Goal: Transaction & Acquisition: Obtain resource

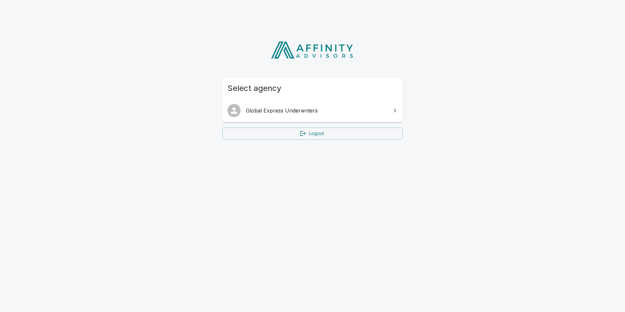
click at [331, 112] on span "Global Express Underwriters" at bounding box center [316, 111] width 141 height 8
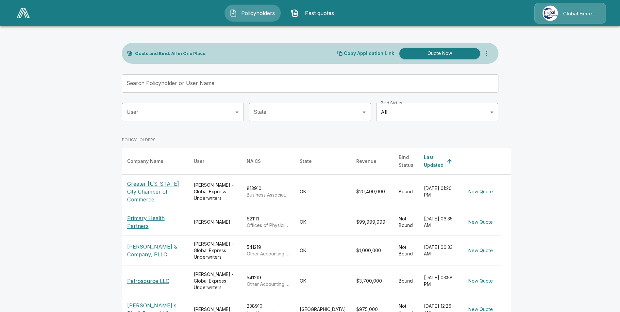
click at [239, 89] on input "Search Policyholder or User Name" at bounding box center [306, 83] width 369 height 18
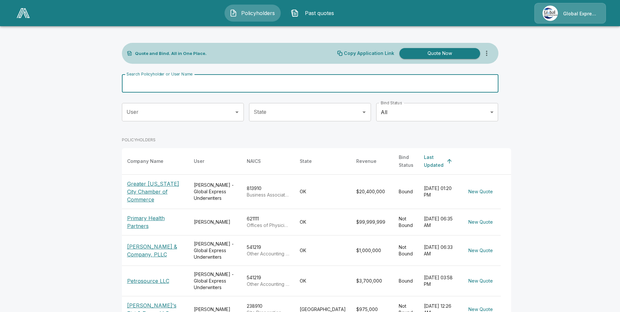
click at [192, 77] on label "Search Policyholder or User Name" at bounding box center [159, 74] width 66 height 6
click at [196, 80] on input "Search Policyholder or User Name" at bounding box center [306, 83] width 369 height 18
paste input "**********"
type input "**********"
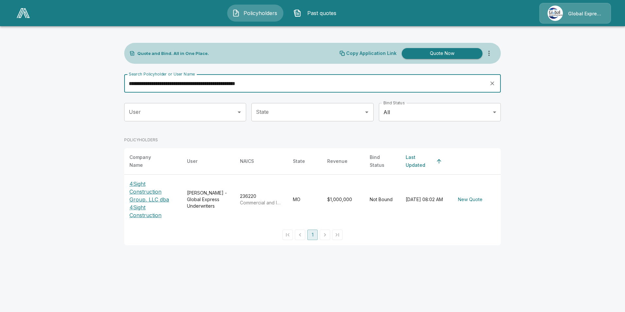
click at [139, 193] on p "4Sight Construction Group, LLC dba 4Sight Construction" at bounding box center [152, 199] width 47 height 39
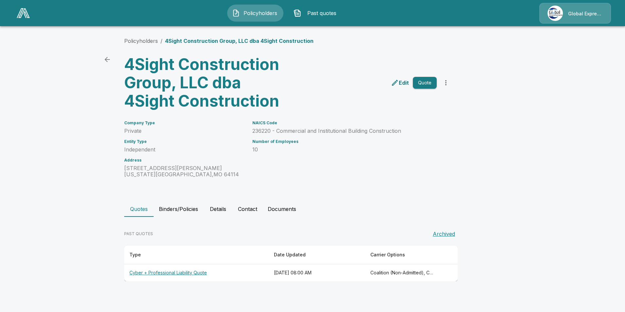
click at [177, 273] on th "Cyber + Professional Liability Quote" at bounding box center [196, 272] width 144 height 17
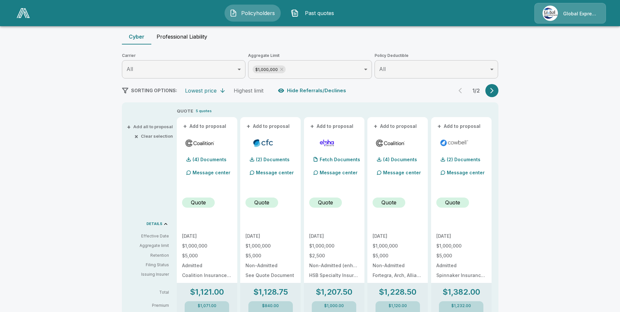
scroll to position [65, 0]
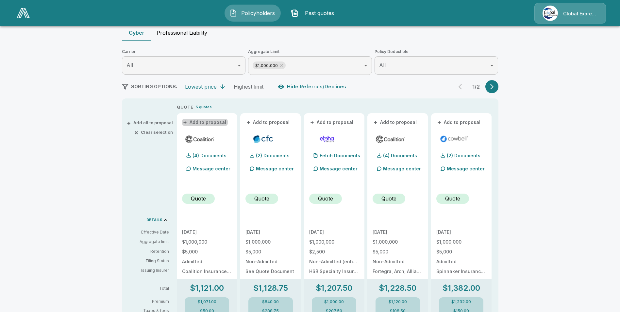
click at [214, 123] on button "+ Add to proposal" at bounding box center [205, 122] width 46 height 7
click at [279, 124] on button "+ Add to proposal" at bounding box center [268, 122] width 46 height 7
click at [413, 122] on button "+ Add to proposal" at bounding box center [395, 122] width 46 height 7
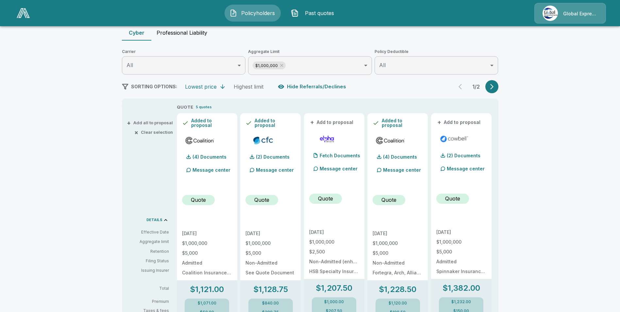
click at [477, 123] on button "+ Add to proposal" at bounding box center [459, 122] width 46 height 7
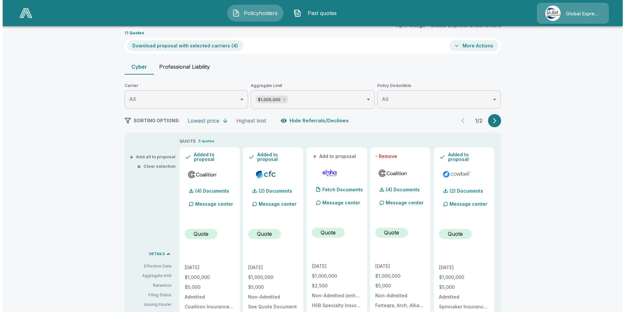
scroll to position [0, 0]
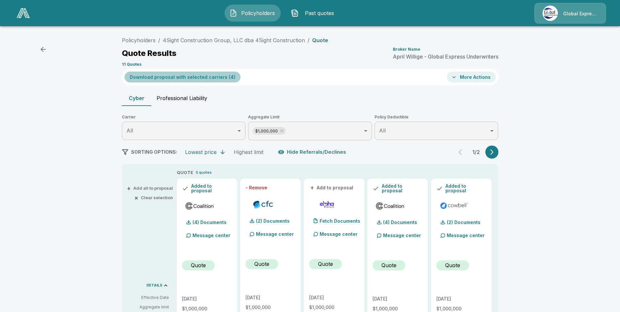
click at [201, 75] on button "Download proposal with selected carriers ( 4 )" at bounding box center [182, 77] width 116 height 11
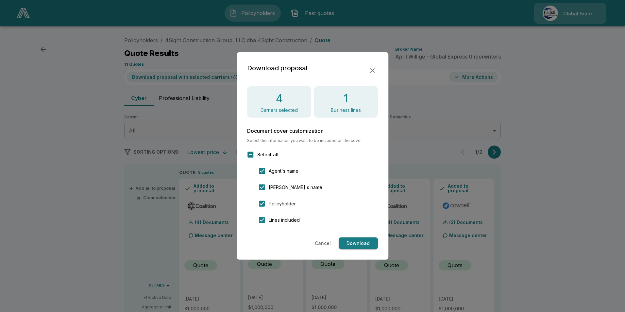
click at [358, 238] on button "Download" at bounding box center [357, 243] width 39 height 12
click at [380, 74] on div "Download proposal 4 Carriers selected 1 Business lines Document cover customiza…" at bounding box center [313, 155] width 152 height 207
click at [371, 71] on icon "button" at bounding box center [372, 71] width 8 height 8
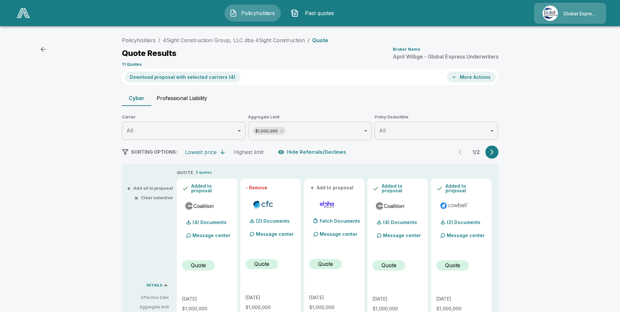
click at [478, 74] on button "More Actions" at bounding box center [471, 77] width 49 height 11
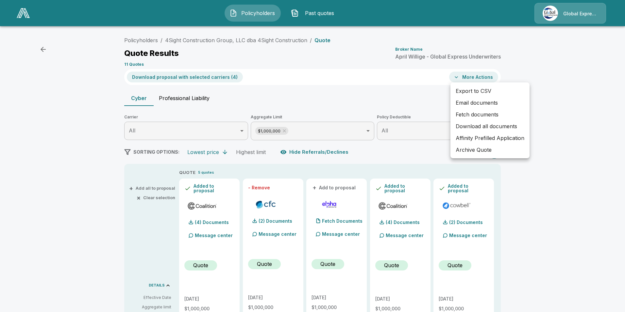
click at [481, 102] on li "Email documents" at bounding box center [489, 103] width 79 height 12
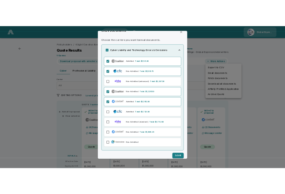
scroll to position [20, 0]
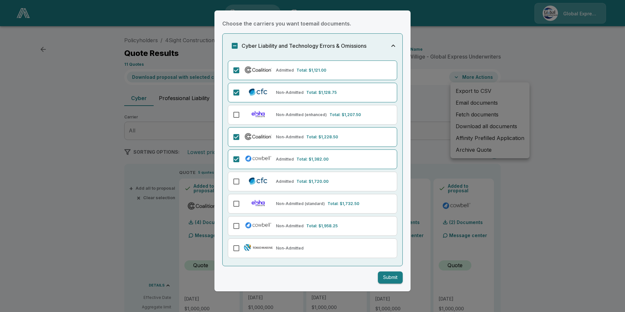
click at [381, 274] on button "Submit" at bounding box center [390, 277] width 25 height 12
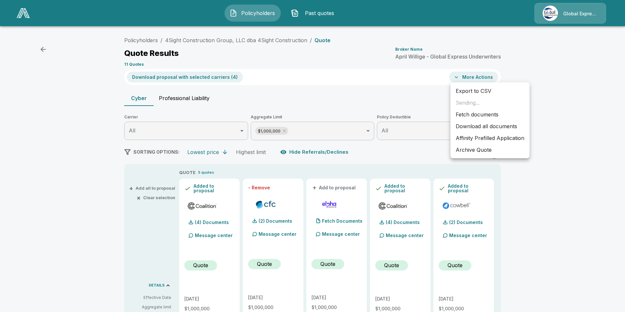
click at [506, 138] on li "Affinity Prefilled Application" at bounding box center [489, 138] width 79 height 12
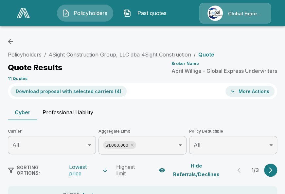
click at [127, 54] on link "4Sight Construction Group, LLC dba 4Sight Construction" at bounding box center [120, 54] width 142 height 7
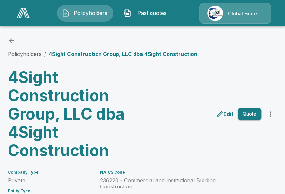
click at [107, 183] on p "236220 - Commercial and Institutional Building Construction" at bounding box center [165, 183] width 131 height 12
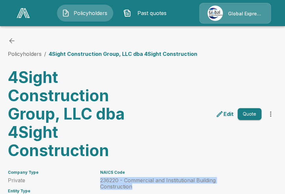
drag, startPoint x: 100, startPoint y: 179, endPoint x: 134, endPoint y: 188, distance: 34.7
copy p "236220 - Commercial and Institutional Building Construction"
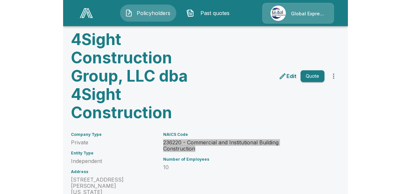
scroll to position [39, 0]
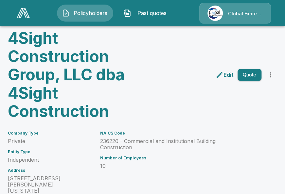
click at [161, 96] on div "Edit Quote" at bounding box center [208, 72] width 137 height 97
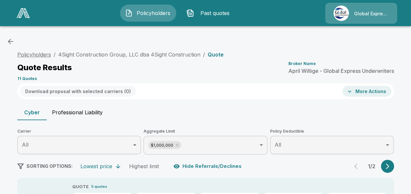
click at [33, 55] on link "Policyholders" at bounding box center [34, 54] width 34 height 7
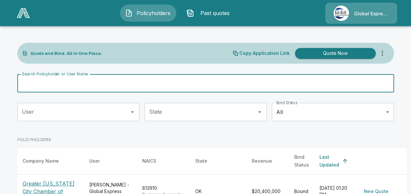
drag, startPoint x: 56, startPoint y: 87, endPoint x: 38, endPoint y: 85, distance: 18.1
click at [38, 85] on input "Search Policyholder or User Name" at bounding box center [201, 83] width 369 height 18
paste input "**********"
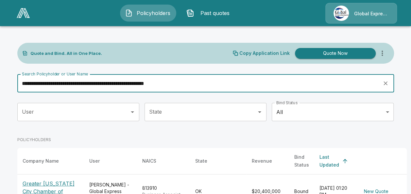
type input "**********"
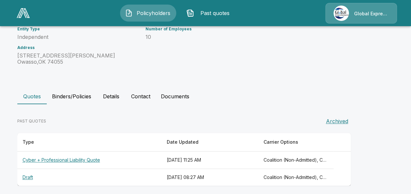
scroll to position [148, 0]
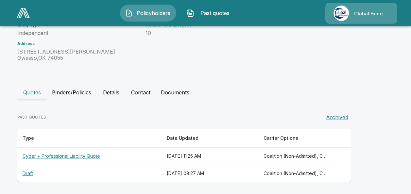
click at [84, 157] on th "Cyber + Professional Liability Quote" at bounding box center [89, 156] width 144 height 17
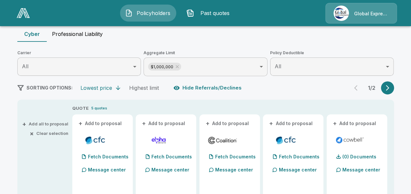
scroll to position [109, 0]
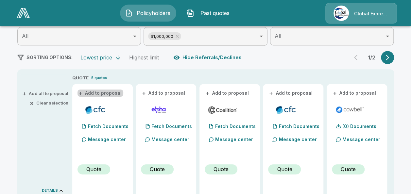
click at [114, 94] on button "+ Add to proposal" at bounding box center [100, 93] width 46 height 7
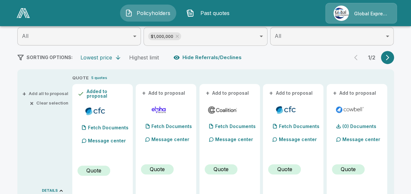
click at [237, 92] on button "+ Add to proposal" at bounding box center [228, 93] width 46 height 7
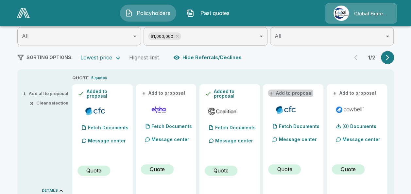
click at [289, 92] on button "+ Add to proposal" at bounding box center [291, 93] width 46 height 7
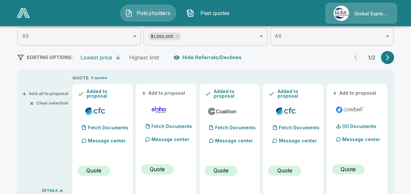
click at [353, 91] on button "+ Add to proposal" at bounding box center [355, 93] width 46 height 7
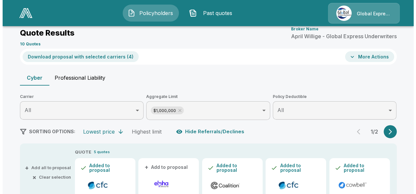
scroll to position [0, 0]
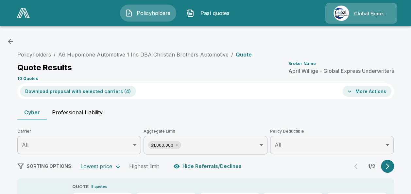
click at [114, 93] on button "Download proposal with selected carriers ( 4 )" at bounding box center [78, 91] width 116 height 11
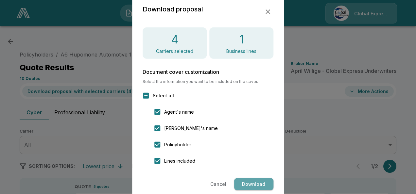
click at [243, 184] on button "Download" at bounding box center [253, 184] width 39 height 12
click at [266, 15] on icon "button" at bounding box center [268, 12] width 8 height 8
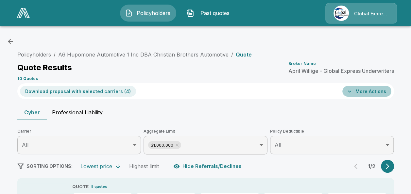
click at [360, 90] on button "More Actions" at bounding box center [366, 91] width 49 height 11
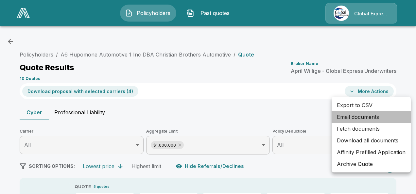
click at [355, 116] on li "Email documents" at bounding box center [370, 117] width 79 height 12
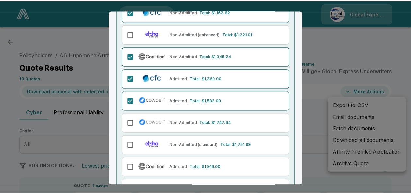
scroll to position [124, 0]
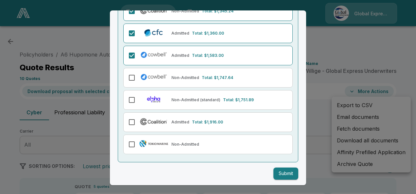
click at [279, 175] on button "Submit" at bounding box center [285, 174] width 25 height 12
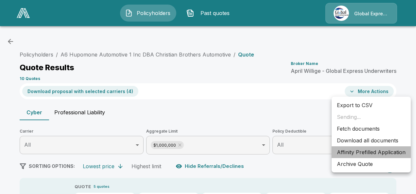
click at [351, 152] on li "Affinity Prefilled Application" at bounding box center [370, 152] width 79 height 12
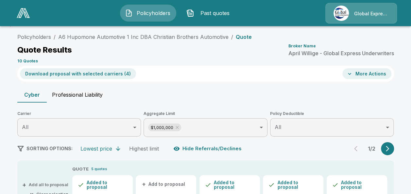
scroll to position [0, 0]
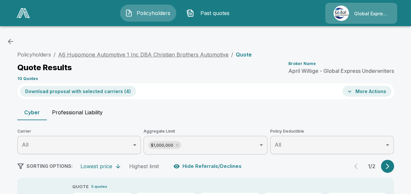
click at [194, 52] on link "A6 Hupomone Automotive 1 Inc DBA Christian Brothers Automotive" at bounding box center [143, 54] width 170 height 7
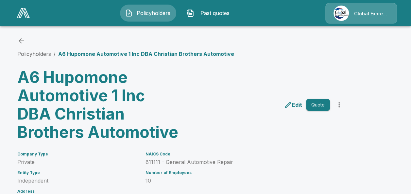
scroll to position [5, 0]
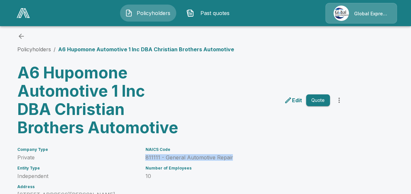
drag, startPoint x: 148, startPoint y: 158, endPoint x: 237, endPoint y: 153, distance: 88.3
click at [237, 153] on div "NAICS Code 811111 - General Automotive Repair" at bounding box center [237, 153] width 184 height 13
copy p "811111 - General Automotive Repair"
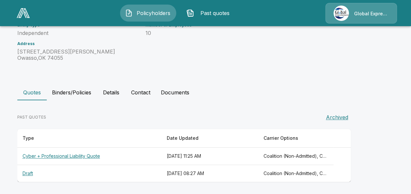
scroll to position [0, 0]
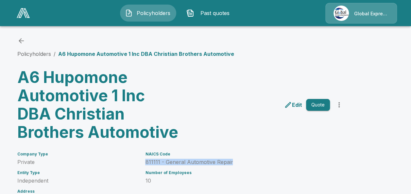
click at [22, 44] on icon "back" at bounding box center [21, 41] width 8 height 8
click at [21, 42] on icon "back" at bounding box center [21, 41] width 8 height 8
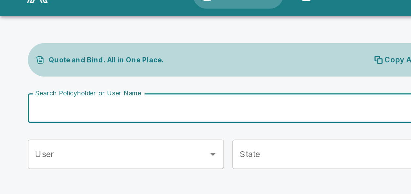
click at [97, 86] on input "Search Policyholder or User Name" at bounding box center [201, 83] width 369 height 18
paste input "**********"
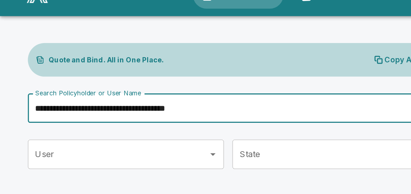
type input "**********"
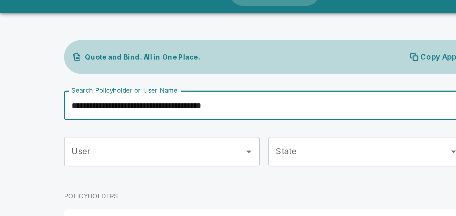
drag, startPoint x: 244, startPoint y: 16, endPoint x: 170, endPoint y: 67, distance: 89.9
click at [170, 67] on div "**********" at bounding box center [228, 136] width 376 height 187
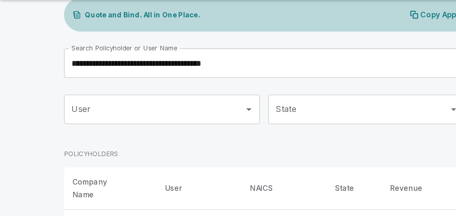
scroll to position [17, 0]
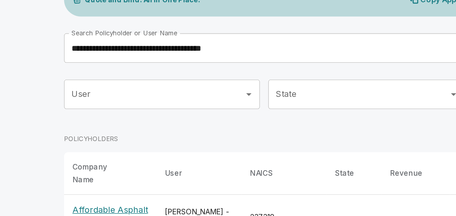
click at [79, 162] on p "Affordable Asphalt & Maintenance Co., Inc." at bounding box center [68, 174] width 47 height 24
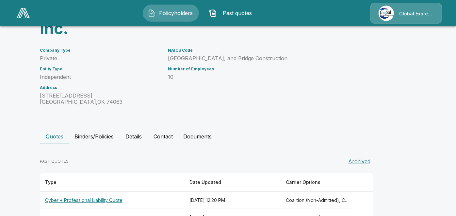
scroll to position [112, 0]
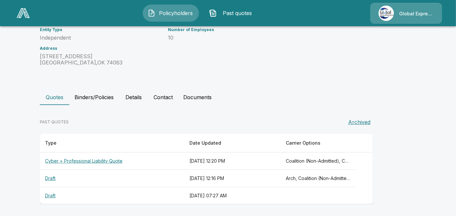
click at [120, 158] on th "Cyber + Professional Liability Quote" at bounding box center [112, 160] width 144 height 17
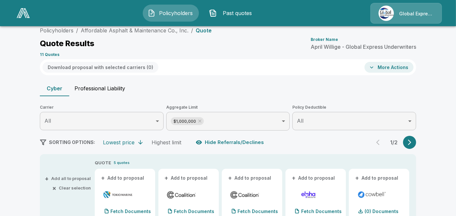
scroll to position [112, 0]
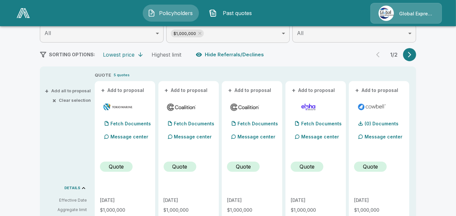
click at [131, 91] on button "+ Add to proposal" at bounding box center [123, 90] width 46 height 7
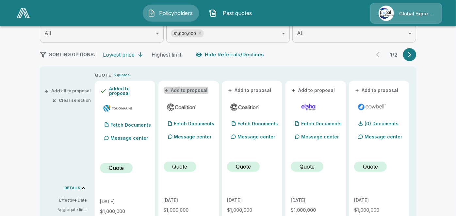
click at [187, 91] on button "+ Add to proposal" at bounding box center [187, 90] width 46 height 7
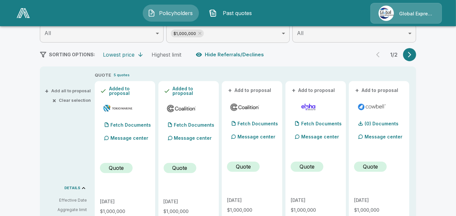
click at [257, 92] on button "+ Add to proposal" at bounding box center [250, 90] width 46 height 7
click at [382, 87] on button "+ Add to proposal" at bounding box center [377, 90] width 46 height 7
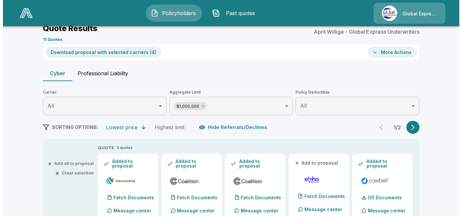
scroll to position [0, 0]
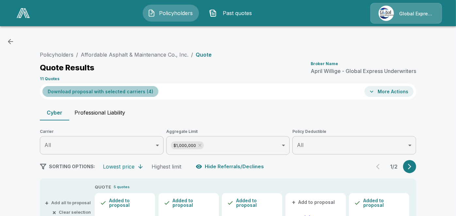
click at [136, 91] on button "Download proposal with selected carriers ( 4 )" at bounding box center [100, 91] width 116 height 11
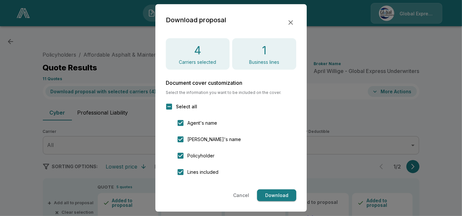
click at [278, 195] on button "Download" at bounding box center [276, 195] width 39 height 12
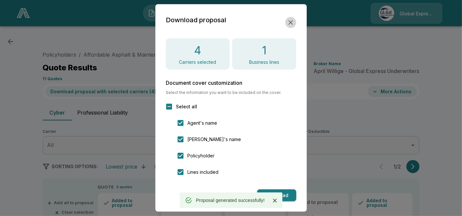
click at [290, 21] on icon "button" at bounding box center [291, 23] width 8 height 8
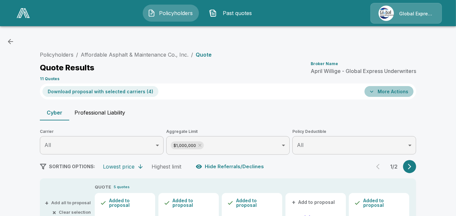
click at [396, 90] on button "More Actions" at bounding box center [389, 91] width 49 height 11
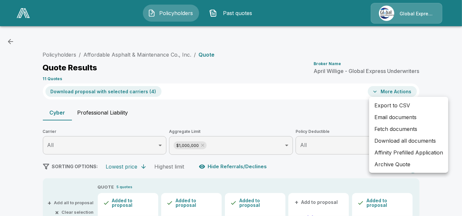
click at [398, 118] on li "Email documents" at bounding box center [408, 117] width 79 height 12
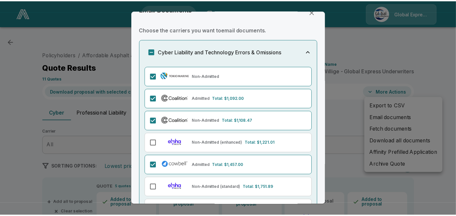
scroll to position [60, 0]
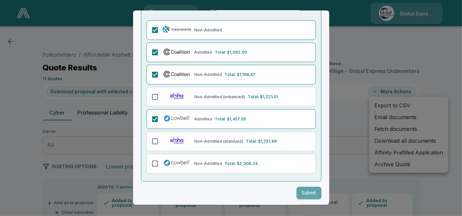
click at [304, 191] on button "Submit" at bounding box center [308, 193] width 25 height 12
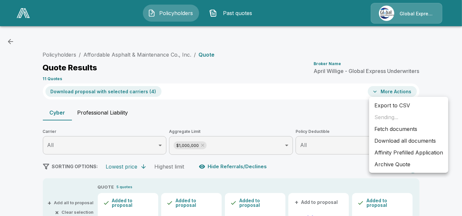
click at [393, 151] on li "Affinity Prefilled Application" at bounding box center [408, 152] width 79 height 12
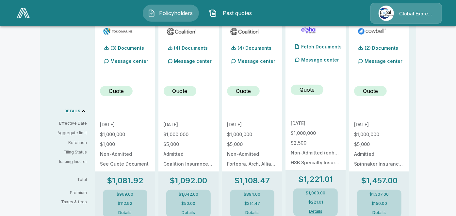
scroll to position [0, 0]
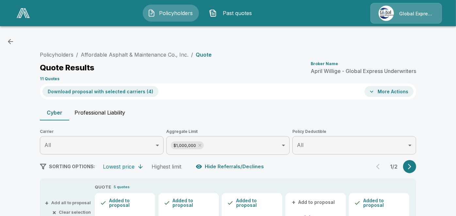
click at [134, 90] on button "Download proposal with selected carriers ( 4 )" at bounding box center [100, 91] width 116 height 11
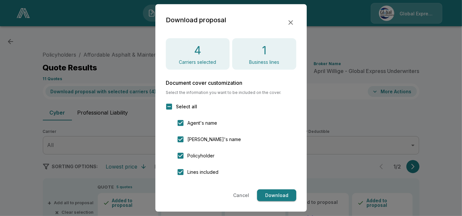
click at [384, 148] on div at bounding box center [231, 108] width 462 height 216
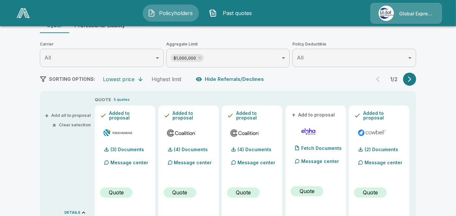
scroll to position [107, 0]
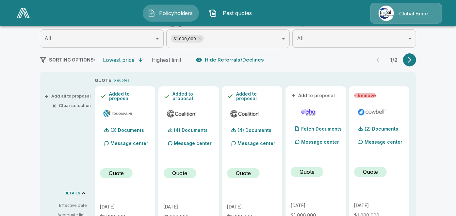
click at [373, 95] on button "- Remove" at bounding box center [365, 95] width 22 height 5
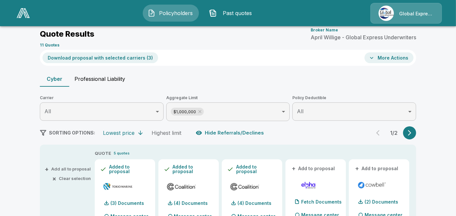
scroll to position [0, 0]
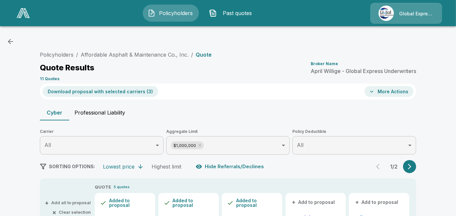
click at [133, 91] on button "Download proposal with selected carriers ( 3 )" at bounding box center [100, 91] width 116 height 11
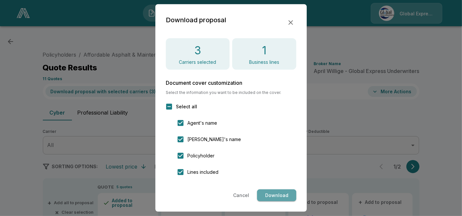
click at [275, 190] on button "Download" at bounding box center [276, 195] width 39 height 12
click at [288, 22] on icon "button" at bounding box center [291, 23] width 8 height 8
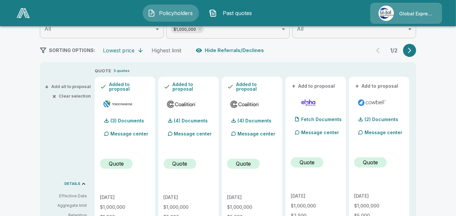
scroll to position [184, 0]
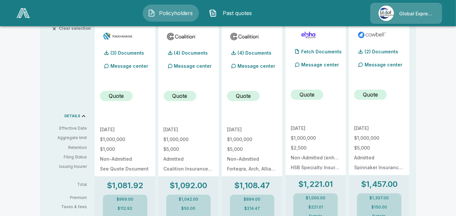
click at [422, 108] on div "Policyholders / Affordable Asphalt & Maintenance Co., Inc. / Quote Quote Result…" at bounding box center [228, 197] width 392 height 667
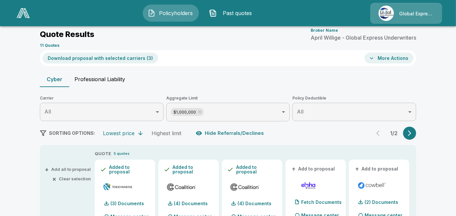
scroll to position [0, 0]
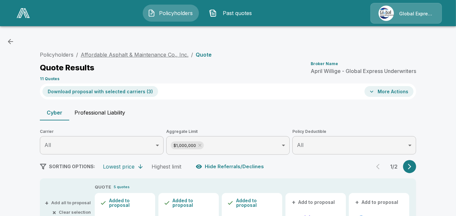
click at [158, 55] on link "Affordable Asphalt & Maintenance Co., Inc." at bounding box center [135, 54] width 108 height 7
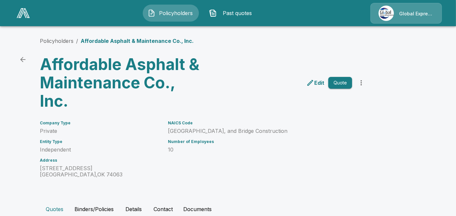
drag, startPoint x: 172, startPoint y: 129, endPoint x: 297, endPoint y: 133, distance: 124.9
click at [297, 133] on p "[GEOGRAPHIC_DATA], and Bridge Construction" at bounding box center [260, 131] width 184 height 6
copy p "[GEOGRAPHIC_DATA], and Bridge Construction"
click at [24, 14] on img at bounding box center [23, 13] width 13 height 10
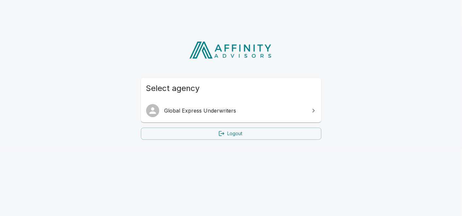
click at [248, 113] on span "Global Express Underwriters" at bounding box center [234, 111] width 141 height 8
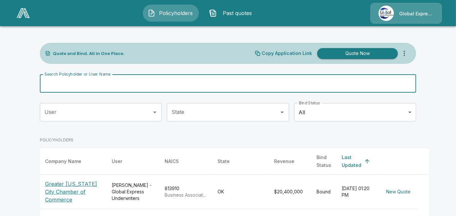
click at [186, 82] on input "Search Policyholder or User Name" at bounding box center [224, 83] width 369 height 18
paste input "**********"
type input "**********"
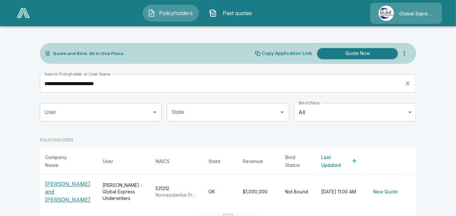
click at [428, 133] on main "**********" at bounding box center [228, 118] width 456 height 237
click at [57, 188] on p "[PERSON_NAME] and [PERSON_NAME]" at bounding box center [68, 192] width 47 height 24
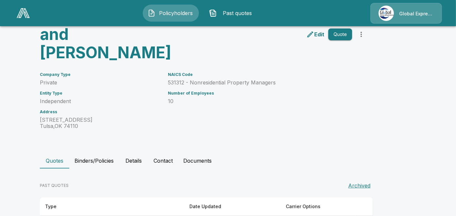
scroll to position [59, 0]
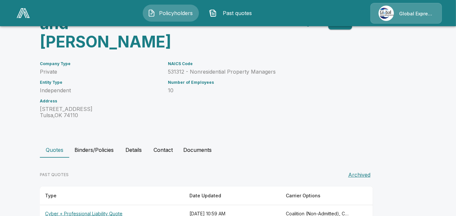
click at [99, 205] on th "Cyber + Professional Liability Quote" at bounding box center [112, 213] width 144 height 17
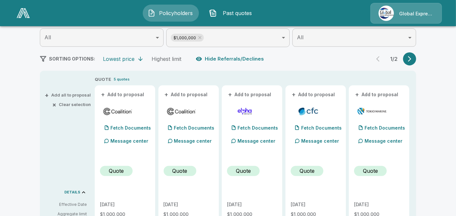
scroll to position [122, 0]
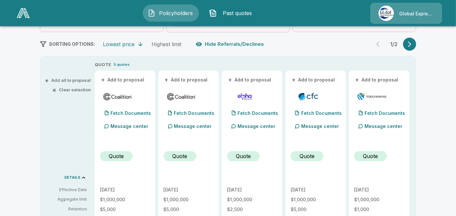
click at [135, 78] on button "+ Add to proposal" at bounding box center [123, 79] width 46 height 7
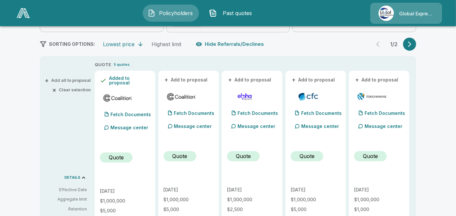
click at [190, 79] on button "+ Add to proposal" at bounding box center [187, 79] width 46 height 7
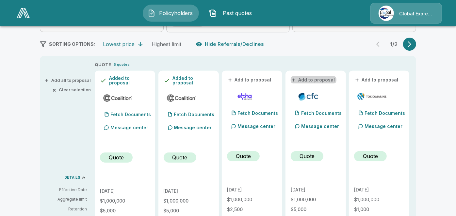
click at [322, 81] on button "+ Add to proposal" at bounding box center [314, 79] width 46 height 7
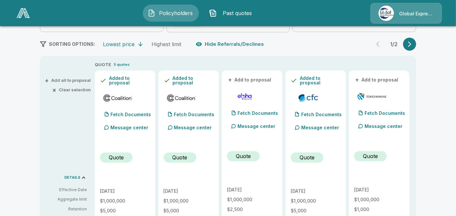
click at [373, 78] on button "+ Add to proposal" at bounding box center [377, 79] width 46 height 7
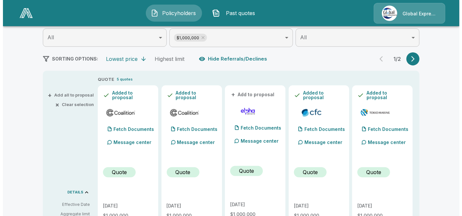
scroll to position [35, 0]
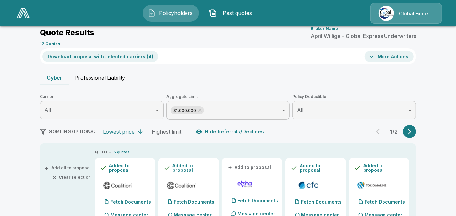
click at [127, 54] on button "Download proposal with selected carriers ( 4 )" at bounding box center [100, 56] width 116 height 11
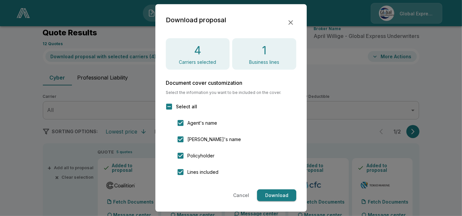
click at [282, 195] on button "Download" at bounding box center [276, 195] width 39 height 12
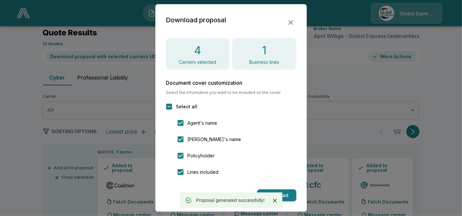
click at [296, 26] on div "Download proposal 4 Carriers selected 1 Business lines Document cover customiza…" at bounding box center [231, 107] width 152 height 207
click at [292, 24] on icon "button" at bounding box center [290, 22] width 5 height 5
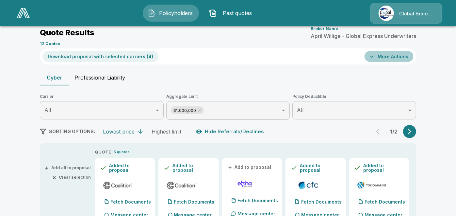
click at [375, 57] on icon "button" at bounding box center [372, 56] width 7 height 7
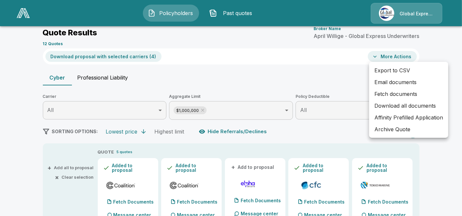
click at [395, 82] on li "Email documents" at bounding box center [408, 82] width 79 height 12
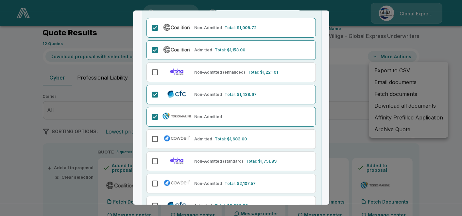
scroll to position [105, 0]
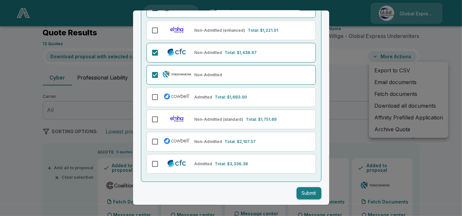
click at [303, 189] on button "Submit" at bounding box center [308, 193] width 25 height 12
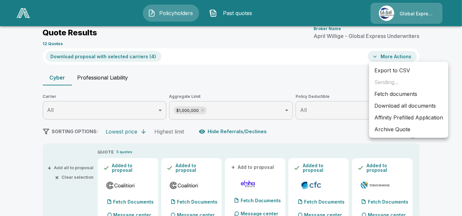
click at [407, 119] on li "Affinity Prefilled Application" at bounding box center [408, 117] width 79 height 12
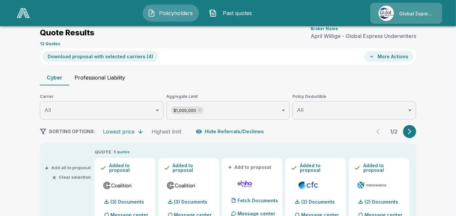
click at [137, 50] on div "Download proposal with selected carriers ( 4 )" at bounding box center [100, 56] width 121 height 16
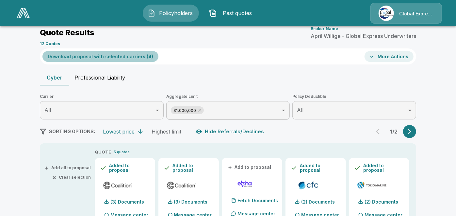
click at [139, 57] on button "Download proposal with selected carriers ( 4 )" at bounding box center [100, 56] width 116 height 11
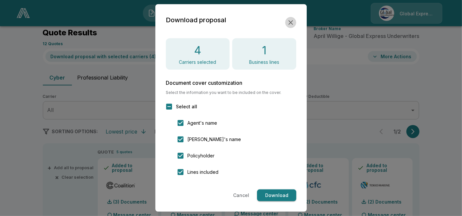
click at [292, 20] on icon "button" at bounding box center [291, 23] width 8 height 8
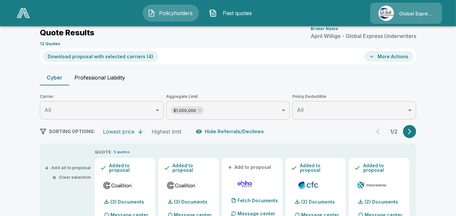
click at [375, 58] on icon "button" at bounding box center [372, 56] width 7 height 7
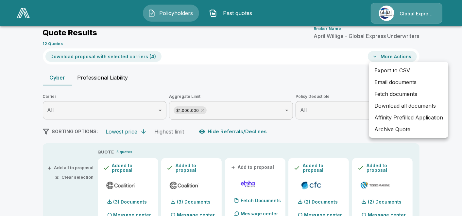
click at [390, 80] on li "Email documents" at bounding box center [408, 82] width 79 height 12
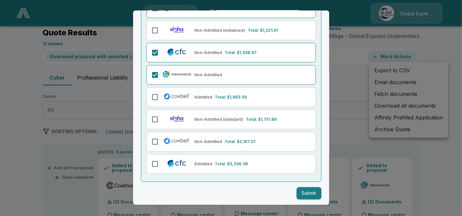
click at [306, 191] on button "Submit" at bounding box center [308, 193] width 25 height 12
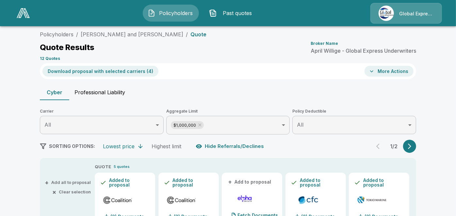
scroll to position [0, 0]
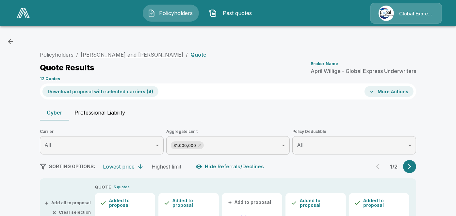
click at [136, 52] on link "[PERSON_NAME] and [PERSON_NAME]" at bounding box center [132, 54] width 103 height 7
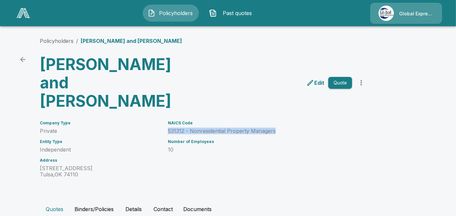
drag, startPoint x: 172, startPoint y: 109, endPoint x: 277, endPoint y: 112, distance: 105.9
click at [277, 128] on p "531312 - Nonresidential Property Managers" at bounding box center [260, 131] width 184 height 6
copy p "531312 - Nonresidential Property Managers"
click at [67, 38] on link "Policyholders" at bounding box center [57, 41] width 34 height 7
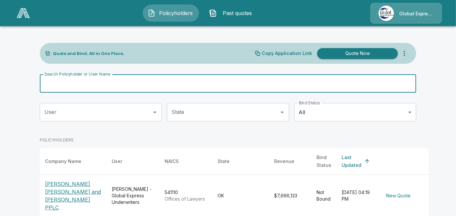
click at [143, 86] on input "Search Policyholder or User Name" at bounding box center [224, 83] width 369 height 18
paste input "**********"
type input "**********"
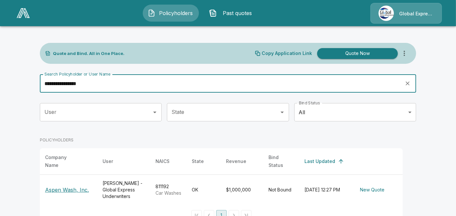
click at [77, 187] on p "Aspen Wash, Inc." at bounding box center [67, 190] width 44 height 8
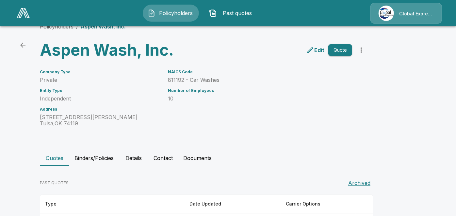
scroll to position [41, 0]
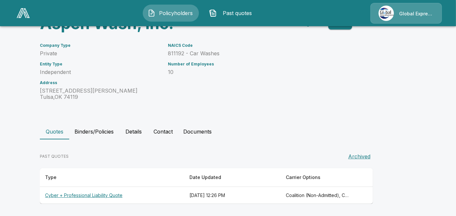
click at [114, 193] on th "Cyber + Professional Liability Quote" at bounding box center [112, 195] width 144 height 17
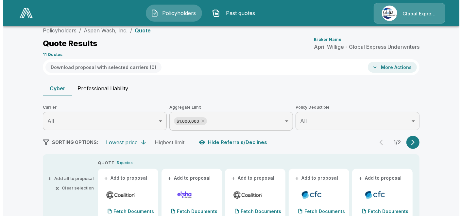
scroll to position [41, 0]
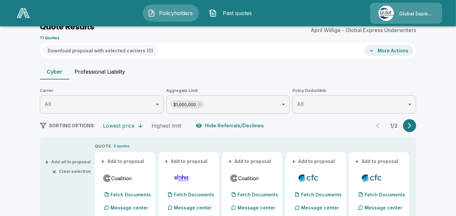
click at [130, 160] on button "+ Add to proposal" at bounding box center [123, 160] width 46 height 7
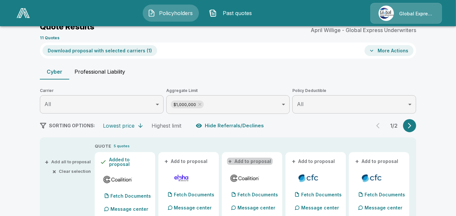
click at [255, 159] on button "+ Add to proposal" at bounding box center [250, 160] width 46 height 7
click at [310, 157] on button "+ Add to proposal" at bounding box center [314, 160] width 46 height 7
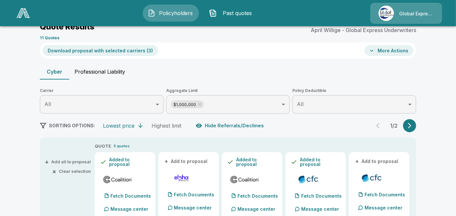
click at [368, 160] on button "+ Add to proposal" at bounding box center [377, 160] width 46 height 7
click at [131, 46] on button "Download proposal with selected carriers ( 4 )" at bounding box center [100, 50] width 116 height 11
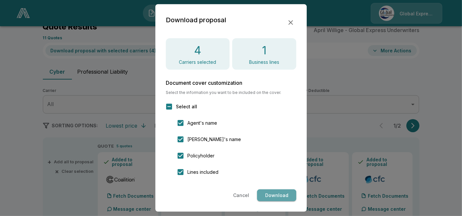
click at [264, 191] on button "Download" at bounding box center [276, 195] width 39 height 12
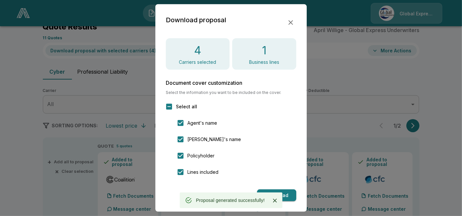
click at [288, 20] on icon "button" at bounding box center [290, 22] width 5 height 5
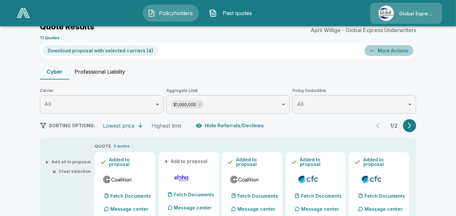
click at [376, 54] on button "More Actions" at bounding box center [389, 50] width 49 height 11
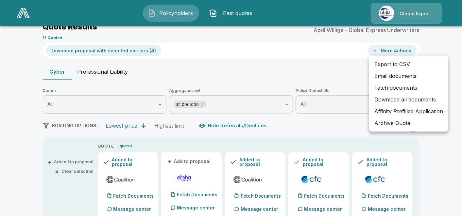
click at [391, 74] on li "Email documents" at bounding box center [408, 76] width 79 height 12
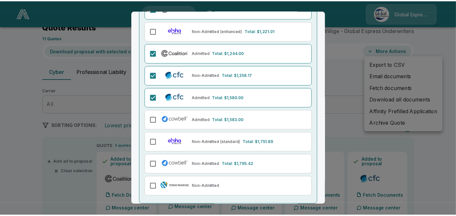
scroll to position [97, 0]
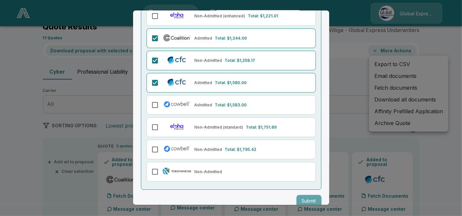
click at [301, 201] on button "Submit" at bounding box center [308, 201] width 25 height 12
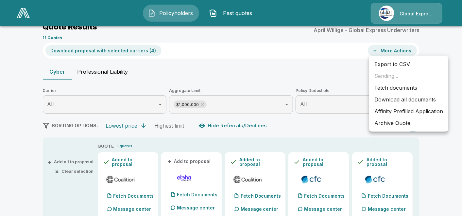
click at [402, 111] on li "Affinity Prefilled Application" at bounding box center [408, 111] width 79 height 12
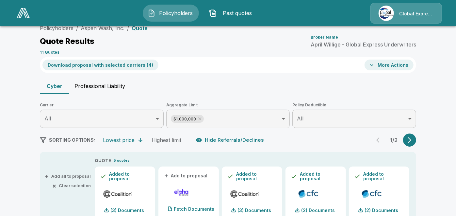
scroll to position [0, 0]
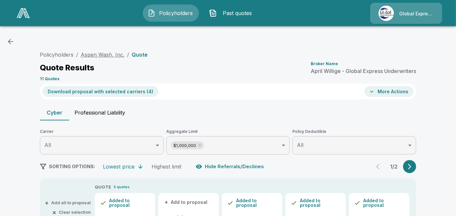
click at [108, 55] on link "Aspen Wash, Inc." at bounding box center [103, 54] width 44 height 7
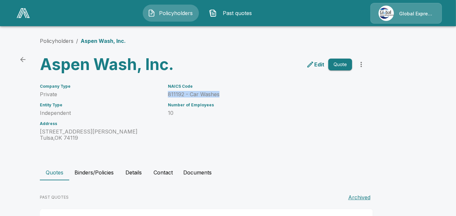
drag, startPoint x: 170, startPoint y: 94, endPoint x: 222, endPoint y: 94, distance: 52.3
click at [222, 94] on div "NAICS Code 811192 - Car Washes Number of Employees 10" at bounding box center [256, 108] width 192 height 65
copy p "811192 - Car Washes"
click at [25, 58] on icon "back" at bounding box center [22, 59] width 5 height 5
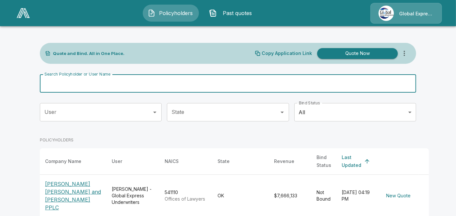
click at [145, 80] on input "Search Policyholder or User Name" at bounding box center [224, 83] width 369 height 18
paste input "**********"
type input "**********"
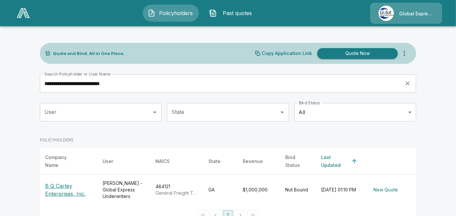
click at [411, 155] on th "simple table" at bounding box center [411, 161] width 10 height 26
click at [69, 184] on p "B Q Cartey Enterprises, Inc." at bounding box center [68, 190] width 47 height 16
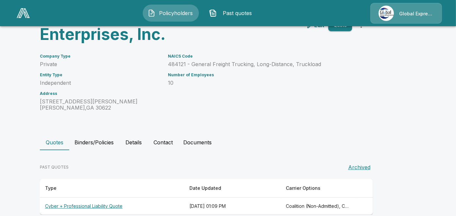
scroll to position [59, 0]
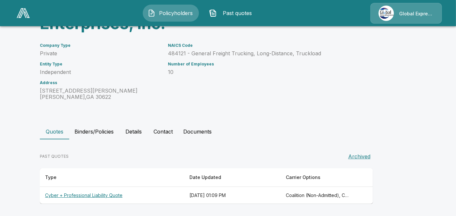
click at [104, 193] on th "Cyber + Professional Liability Quote" at bounding box center [112, 195] width 144 height 17
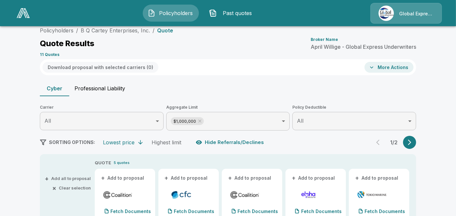
scroll to position [59, 0]
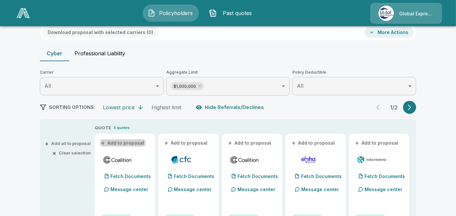
click at [136, 141] on button "+ Add to proposal" at bounding box center [123, 142] width 46 height 7
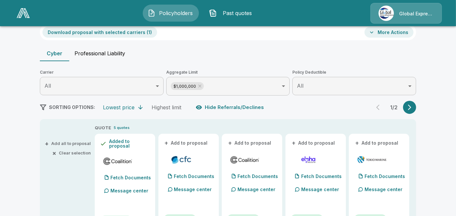
click at [182, 141] on button "+ Add to proposal" at bounding box center [187, 142] width 46 height 7
click at [249, 141] on button "+ Add to proposal" at bounding box center [250, 142] width 46 height 7
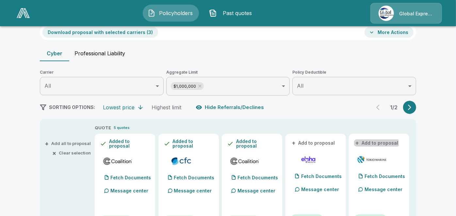
click at [371, 143] on button "+ Add to proposal" at bounding box center [377, 142] width 46 height 7
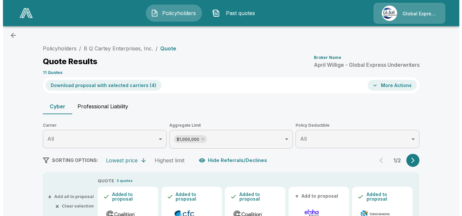
scroll to position [0, 0]
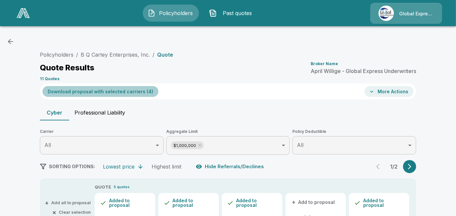
click at [120, 90] on button "Download proposal with selected carriers ( 4 )" at bounding box center [100, 91] width 116 height 11
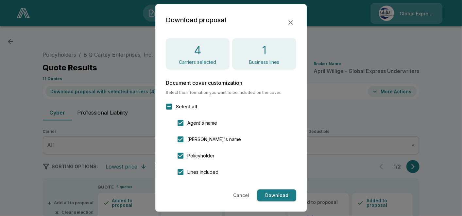
click at [278, 195] on button "Download" at bounding box center [276, 195] width 39 height 12
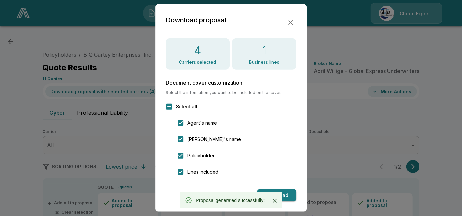
click at [295, 18] on div "Download proposal" at bounding box center [231, 23] width 131 height 16
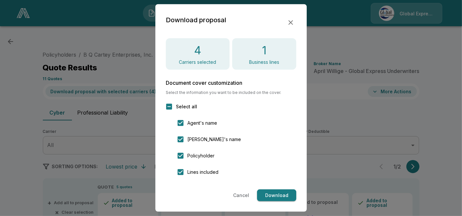
click at [290, 23] on icon "button" at bounding box center [290, 22] width 5 height 5
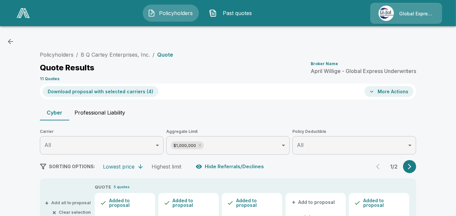
click at [383, 92] on button "More Actions" at bounding box center [389, 91] width 49 height 11
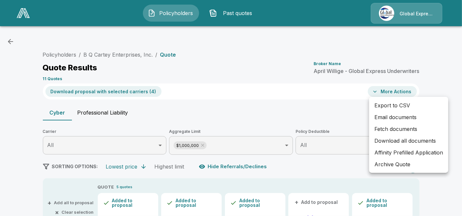
click at [392, 116] on li "Email documents" at bounding box center [408, 117] width 79 height 12
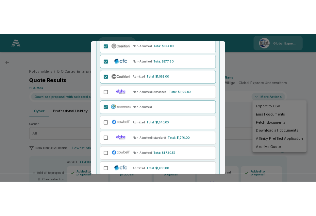
scroll to position [105, 0]
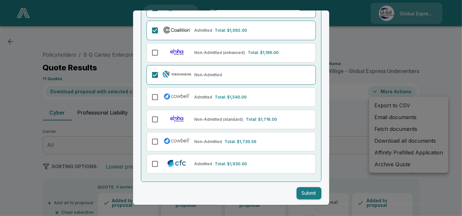
click at [303, 197] on div "Email Documents Choose the carriers you want to email documents . Cyber Liabili…" at bounding box center [231, 107] width 196 height 194
click at [304, 193] on button "Submit" at bounding box center [308, 193] width 25 height 12
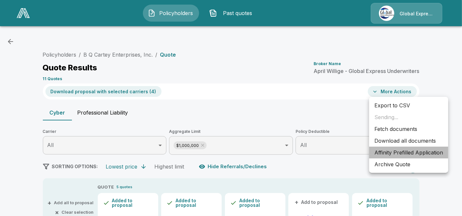
click at [407, 153] on li "Affinity Prefilled Application" at bounding box center [408, 152] width 79 height 12
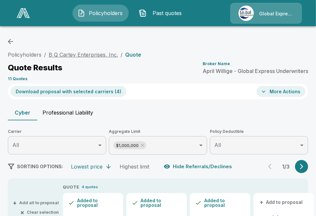
click at [100, 54] on link "B Q Cartey Enterprises, Inc." at bounding box center [83, 54] width 69 height 7
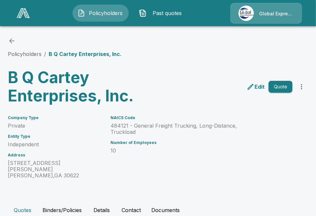
click at [112, 127] on div "NAICS Code 484121 - General Freight Trucking, Long-Distance, Truckload Number o…" at bounding box center [180, 142] width 154 height 71
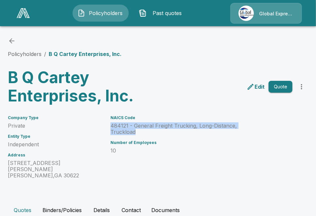
drag, startPoint x: 113, startPoint y: 125, endPoint x: 138, endPoint y: 131, distance: 25.9
click at [138, 131] on p "484121 - General Freight Trucking, Long-Distance, Truckload" at bounding box center [183, 129] width 146 height 12
copy p "484121 - General Freight Trucking, Long-Distance, Truckload"
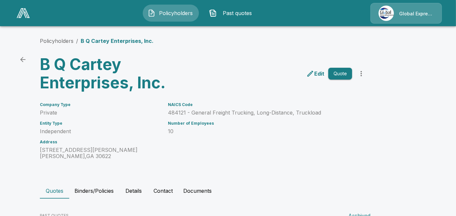
click at [316, 54] on div "Policyholders / B Q Cartey Enterprises, Inc. B Q Cartey Enterprises, Inc. Edit …" at bounding box center [228, 150] width 392 height 251
click at [25, 61] on icon "back" at bounding box center [23, 60] width 8 height 8
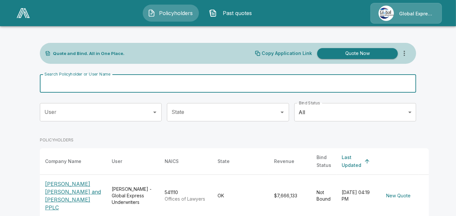
drag, startPoint x: 191, startPoint y: 86, endPoint x: 169, endPoint y: 87, distance: 22.2
click at [169, 87] on input "Search Policyholder or User Name" at bounding box center [224, 83] width 369 height 18
paste input "**********"
click at [171, 84] on input "**********" at bounding box center [220, 83] width 360 height 18
type input "**********"
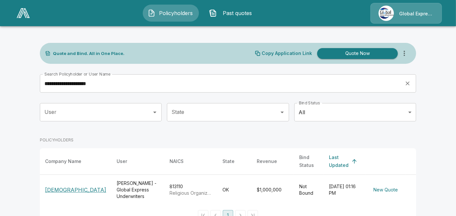
click at [73, 186] on p "[DEMOGRAPHIC_DATA]" at bounding box center [75, 190] width 61 height 8
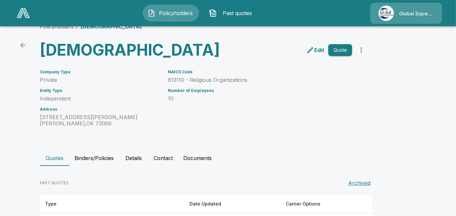
scroll to position [59, 0]
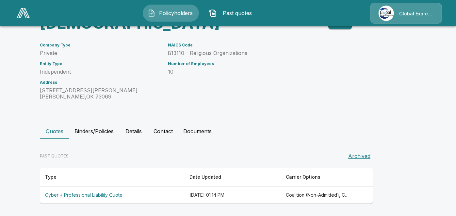
click at [109, 192] on th "Cyber + Professional Liability Quote" at bounding box center [112, 194] width 144 height 17
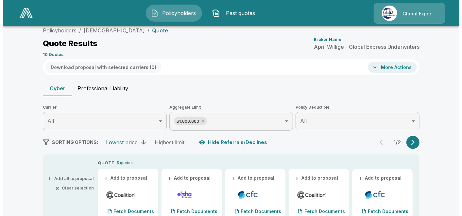
scroll to position [59, 0]
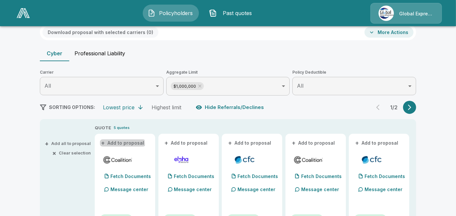
click at [122, 144] on button "+ Add to proposal" at bounding box center [123, 142] width 46 height 7
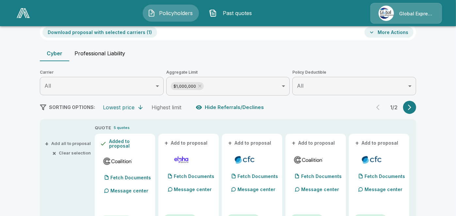
click at [244, 142] on button "+ Add to proposal" at bounding box center [250, 142] width 46 height 7
click at [311, 143] on button "+ Add to proposal" at bounding box center [314, 142] width 46 height 7
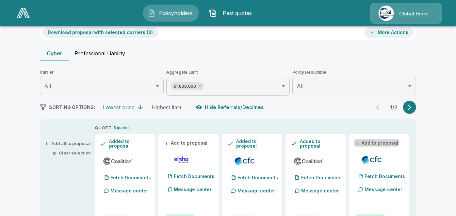
click at [371, 141] on button "+ Add to proposal" at bounding box center [377, 142] width 46 height 7
click at [129, 33] on button "Download proposal with selected carriers ( 4 )" at bounding box center [100, 32] width 116 height 11
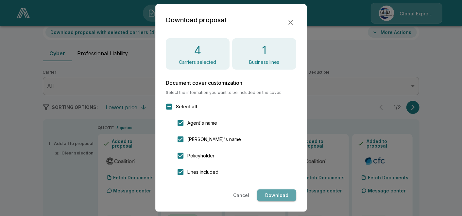
click at [274, 189] on button "Download" at bounding box center [276, 195] width 39 height 12
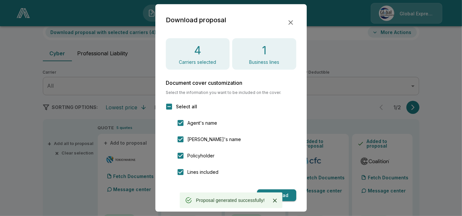
click at [288, 22] on icon "button" at bounding box center [291, 23] width 8 height 8
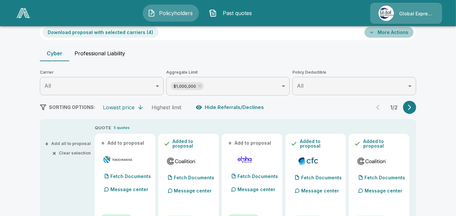
click at [404, 34] on button "More Actions" at bounding box center [389, 32] width 49 height 11
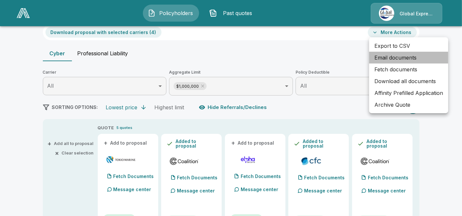
click at [403, 56] on li "Email documents" at bounding box center [408, 58] width 79 height 12
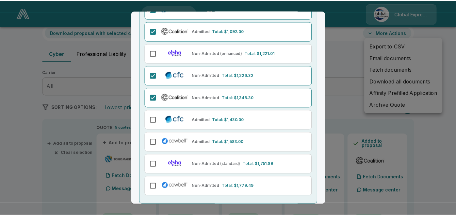
scroll to position [105, 0]
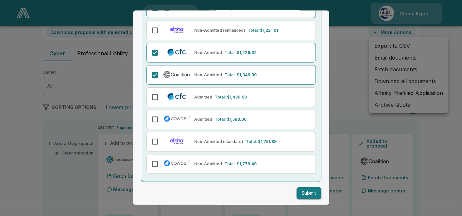
click at [301, 191] on button "Submit" at bounding box center [308, 193] width 25 height 12
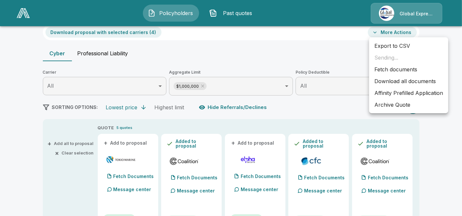
click at [411, 93] on li "Affinity Prefilled Application" at bounding box center [408, 93] width 79 height 12
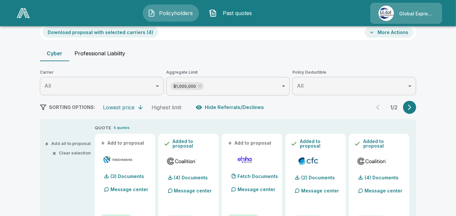
click at [394, 53] on div "Cyber Professional Liability" at bounding box center [228, 53] width 376 height 16
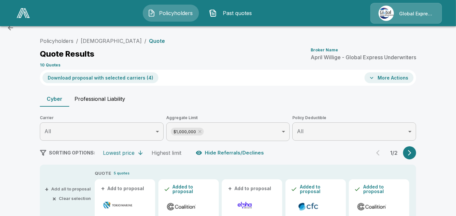
scroll to position [0, 0]
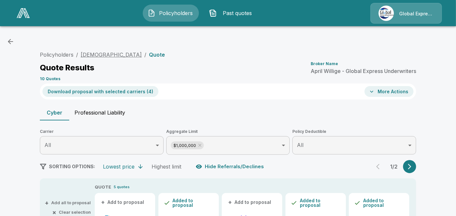
click at [119, 54] on link "Bethel Baptist Church" at bounding box center [111, 54] width 61 height 7
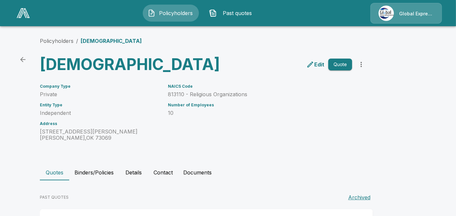
click at [129, 116] on p "Independent" at bounding box center [100, 113] width 120 height 6
drag, startPoint x: 172, startPoint y: 112, endPoint x: 249, endPoint y: 113, distance: 77.4
click at [249, 97] on p "813110 - Religious Organizations" at bounding box center [260, 94] width 184 height 6
copy p "813110 - Religious Organizations"
click at [415, 59] on div "Policyholders / [DEMOGRAPHIC_DATA] [DEMOGRAPHIC_DATA] Edit Quote Company Type P…" at bounding box center [228, 141] width 392 height 232
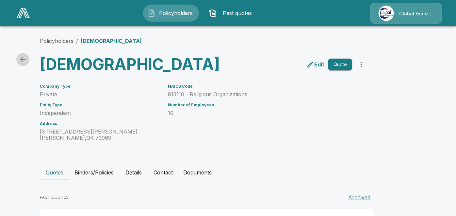
click at [27, 59] on icon "back" at bounding box center [23, 60] width 8 height 8
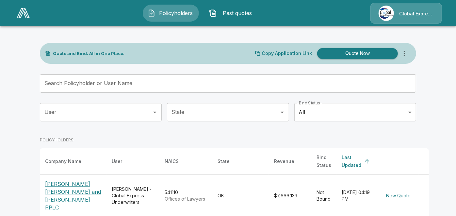
click at [144, 86] on input "Search Policyholder or User Name" at bounding box center [224, 83] width 369 height 18
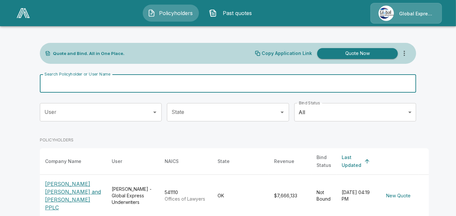
click at [158, 78] on input "Search Policyholder or User Name" at bounding box center [224, 83] width 369 height 18
paste input "**********"
type input "**********"
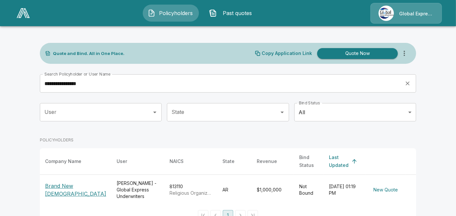
click at [71, 185] on p "Brand New [DEMOGRAPHIC_DATA]" at bounding box center [75, 190] width 61 height 16
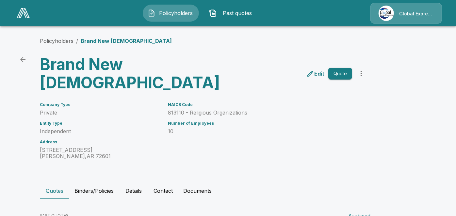
click at [455, 211] on main "Policyholders / Brand New Church Brand New Church Edit Quote Company Type Priva…" at bounding box center [228, 137] width 456 height 275
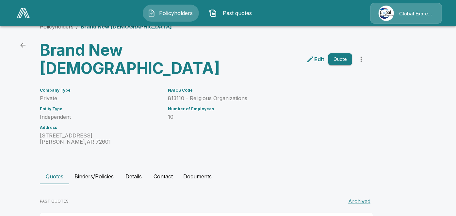
scroll to position [41, 0]
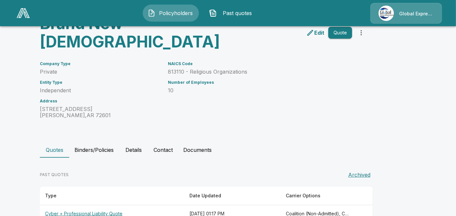
click at [79, 205] on th "Cyber + Professional Liability Quote" at bounding box center [112, 213] width 144 height 17
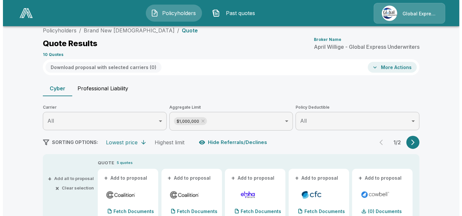
scroll to position [41, 0]
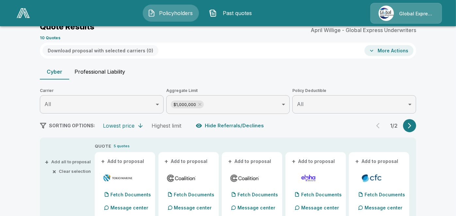
click at [136, 160] on button "+ Add to proposal" at bounding box center [123, 160] width 46 height 7
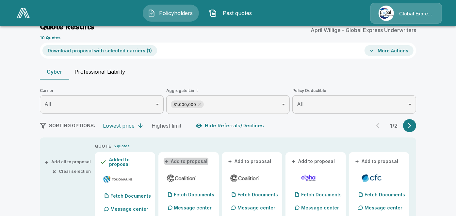
click at [187, 160] on button "+ Add to proposal" at bounding box center [187, 160] width 46 height 7
click at [245, 160] on button "+ Add to proposal" at bounding box center [250, 160] width 46 height 7
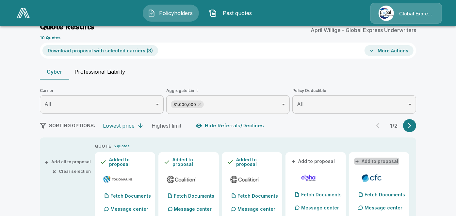
click at [378, 159] on button "+ Add to proposal" at bounding box center [377, 160] width 46 height 7
click at [143, 51] on button "Download proposal with selected carriers ( 4 )" at bounding box center [100, 50] width 116 height 11
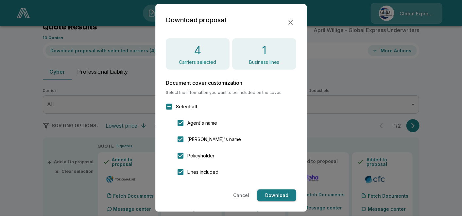
click at [270, 196] on button "Download" at bounding box center [276, 195] width 39 height 12
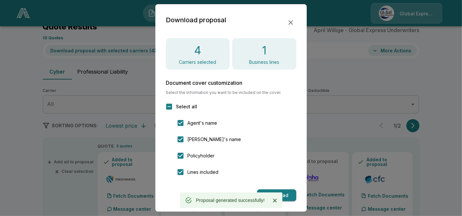
click at [285, 26] on div "Download proposal" at bounding box center [231, 23] width 131 height 16
click at [289, 22] on icon "button" at bounding box center [291, 23] width 8 height 8
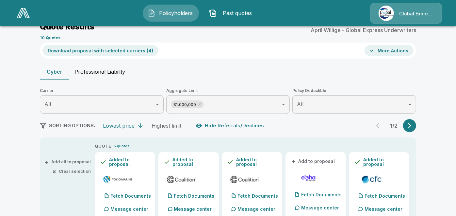
click at [410, 50] on button "More Actions" at bounding box center [389, 50] width 49 height 11
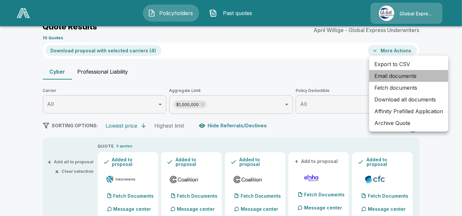
click at [393, 74] on li "Email documents" at bounding box center [408, 76] width 79 height 12
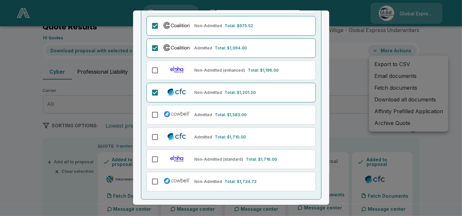
scroll to position [105, 0]
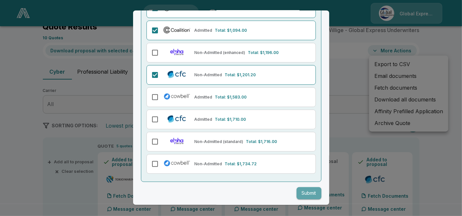
click at [296, 187] on button "Submit" at bounding box center [308, 193] width 25 height 12
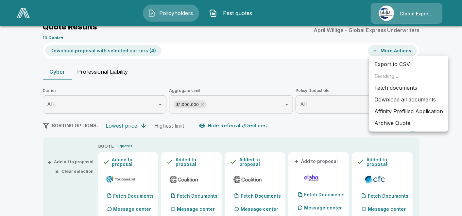
click at [400, 111] on li "Affinity Prefilled Application" at bounding box center [408, 111] width 79 height 12
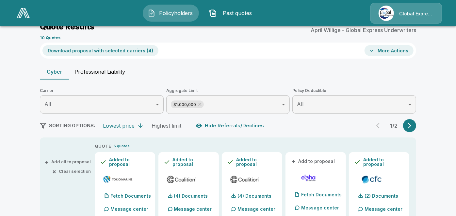
click at [405, 50] on button "More Actions" at bounding box center [389, 50] width 49 height 11
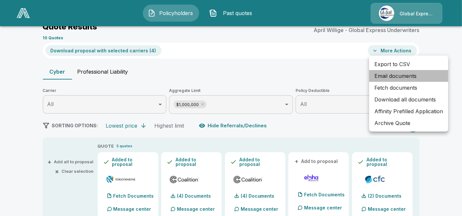
click at [396, 75] on li "Email documents" at bounding box center [408, 76] width 79 height 12
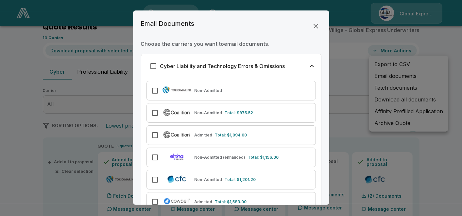
click at [357, 120] on div at bounding box center [231, 108] width 462 height 216
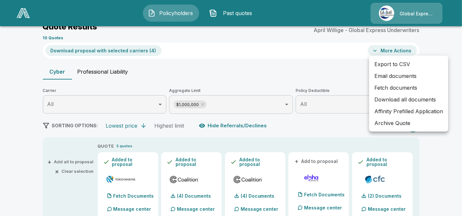
click at [391, 163] on div at bounding box center [231, 108] width 462 height 216
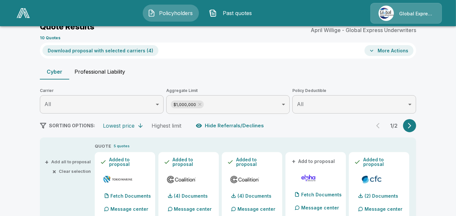
click at [394, 49] on button "More Actions" at bounding box center [389, 50] width 49 height 11
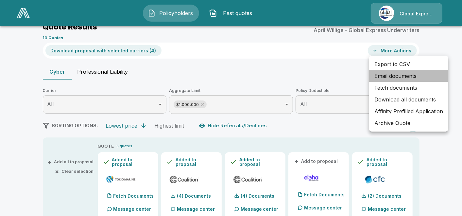
click at [382, 73] on li "Email documents" at bounding box center [408, 76] width 79 height 12
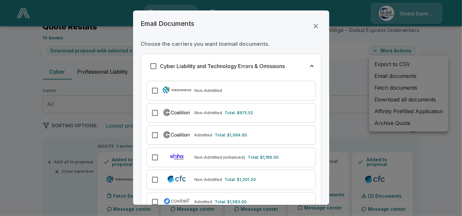
click at [156, 119] on div "Non-Admitted Total: $975.52" at bounding box center [230, 113] width 169 height 20
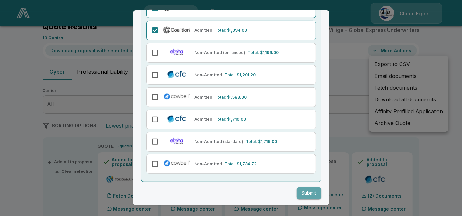
click at [309, 194] on button "Submit" at bounding box center [308, 193] width 25 height 12
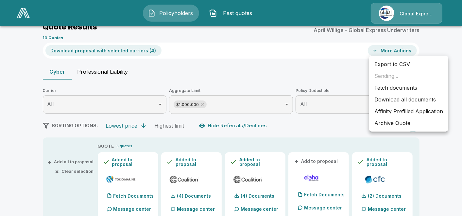
click at [309, 194] on div at bounding box center [231, 108] width 462 height 216
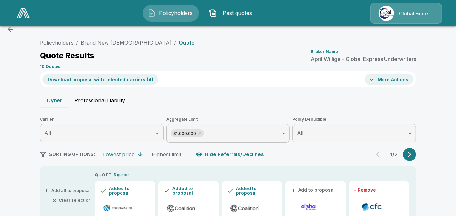
scroll to position [0, 0]
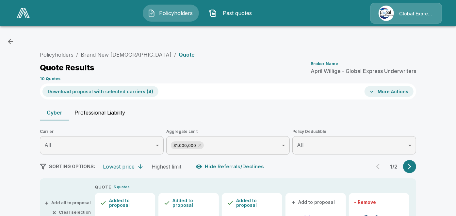
click at [118, 52] on link "Brand New [DEMOGRAPHIC_DATA]" at bounding box center [126, 54] width 91 height 7
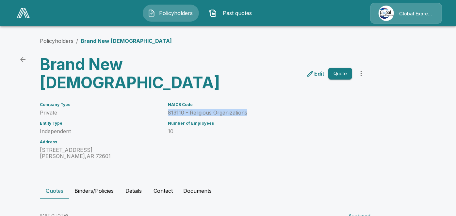
drag, startPoint x: 170, startPoint y: 92, endPoint x: 250, endPoint y: 94, distance: 80.4
click at [250, 94] on div "NAICS Code 813110 - Religious Organizations Number of Employees 10" at bounding box center [256, 126] width 192 height 65
copy p "813110 - Religious Organizations"
